Goal: Find specific page/section: Find specific page/section

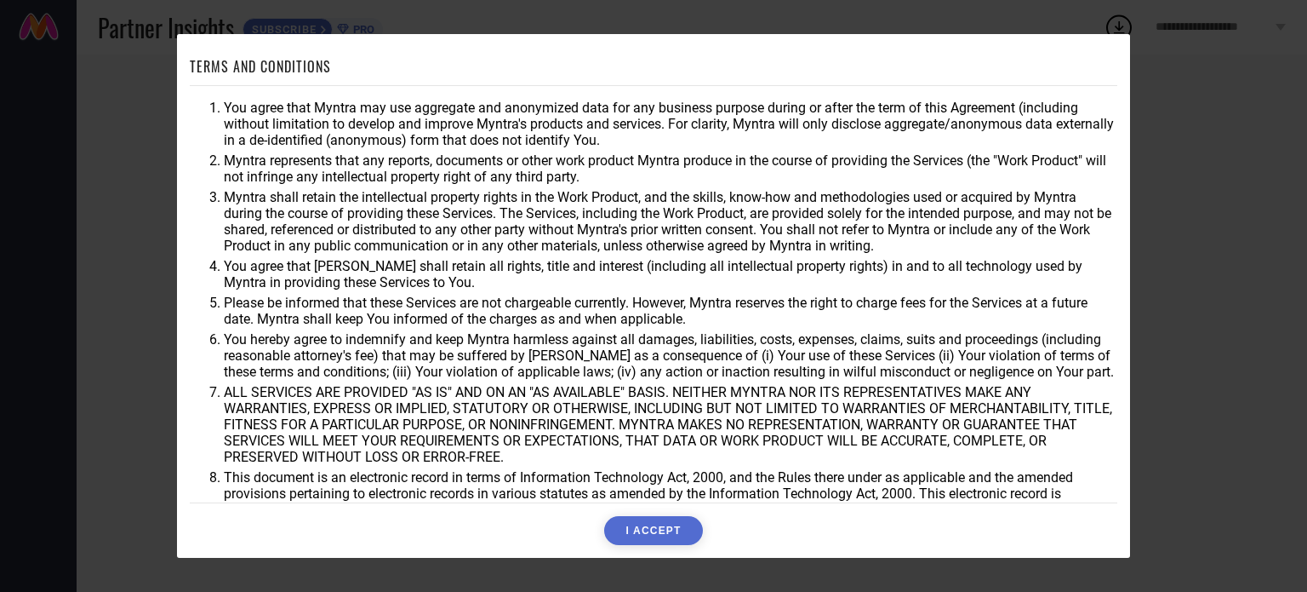
click at [657, 540] on button "I ACCEPT" at bounding box center [653, 530] width 98 height 29
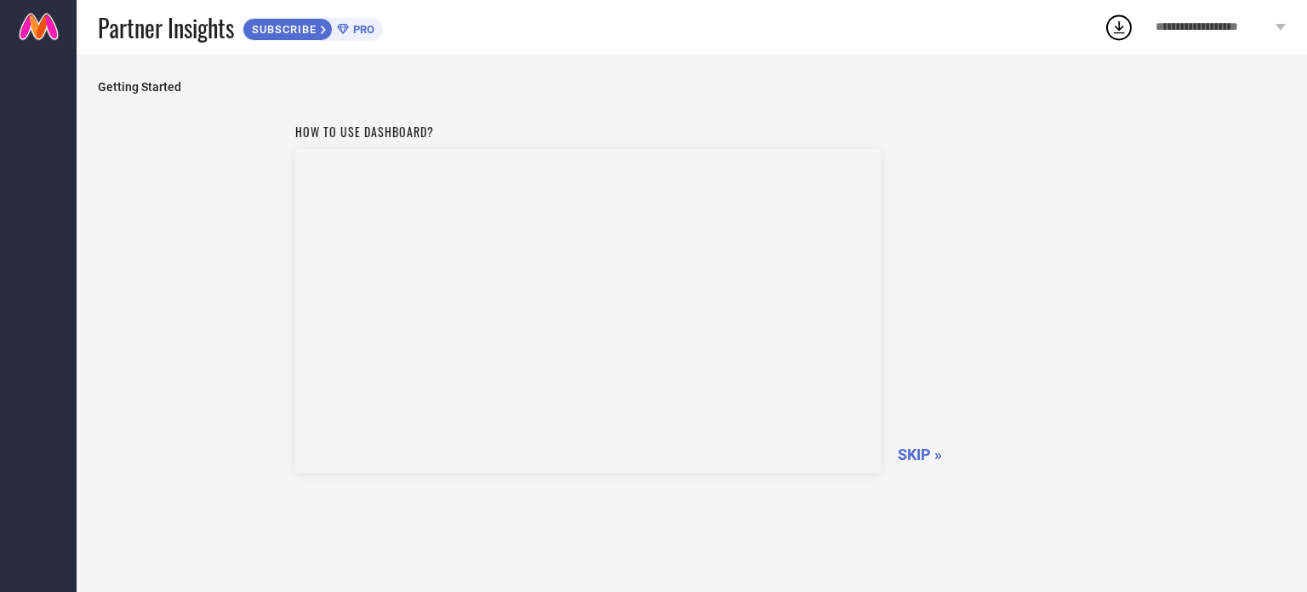
click at [915, 445] on span "SKIP »" at bounding box center [920, 454] width 44 height 18
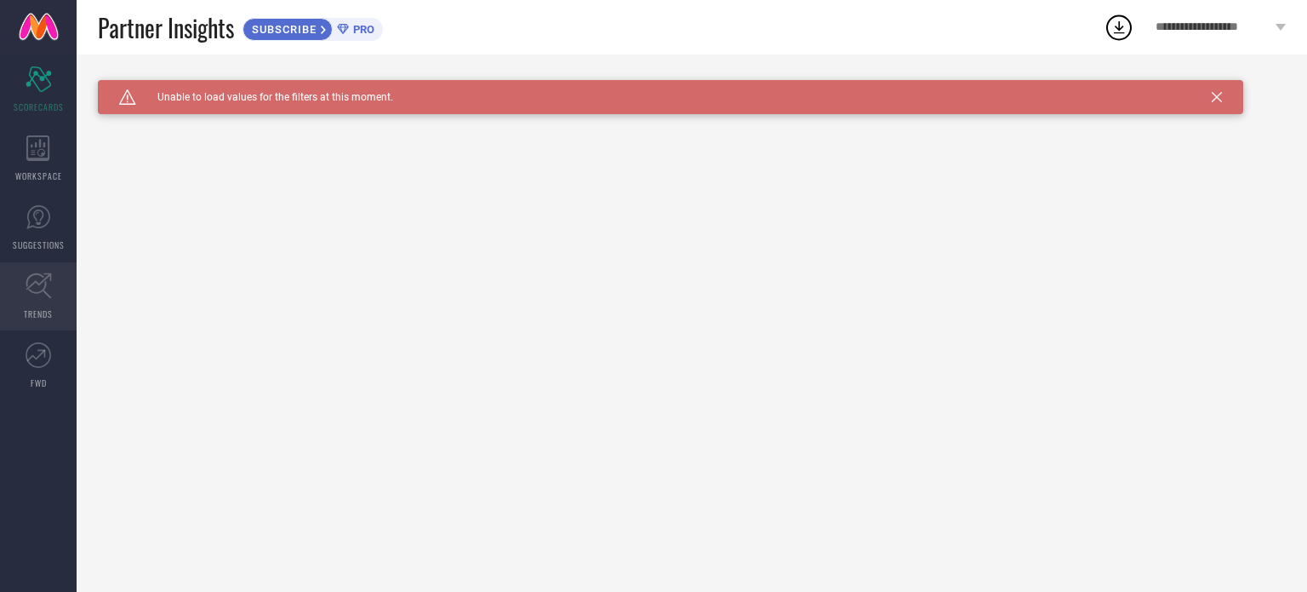
click at [48, 276] on icon at bounding box center [39, 285] width 26 height 26
click at [291, 121] on span "Click here to reload." at bounding box center [279, 122] width 103 height 14
click at [291, 122] on span "Click here to reload." at bounding box center [279, 122] width 103 height 14
